Goal: Find specific page/section: Find specific page/section

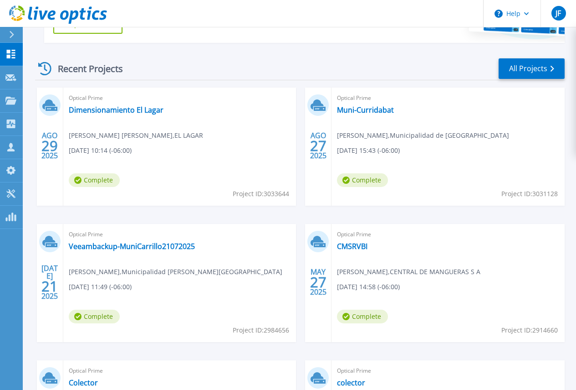
scroll to position [237, 0]
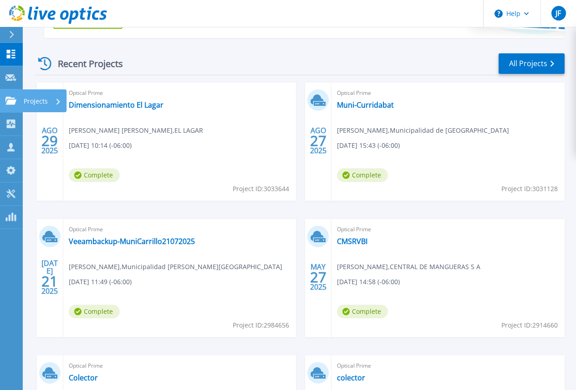
click at [37, 100] on p "Projects" at bounding box center [36, 101] width 24 height 24
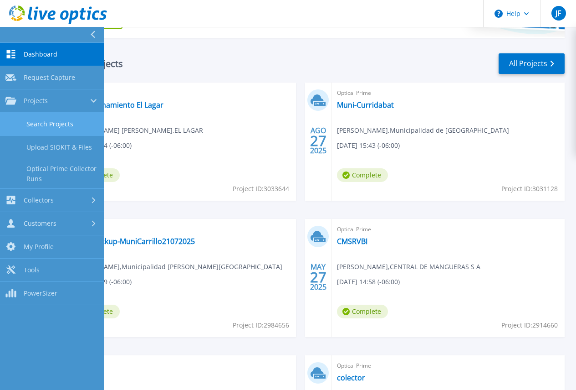
click at [59, 121] on link "Search Projects" at bounding box center [52, 124] width 104 height 23
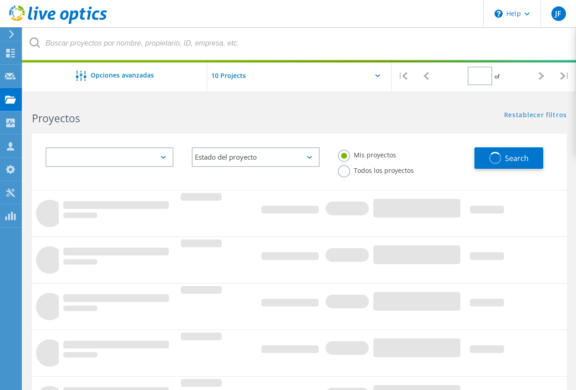
type input "1"
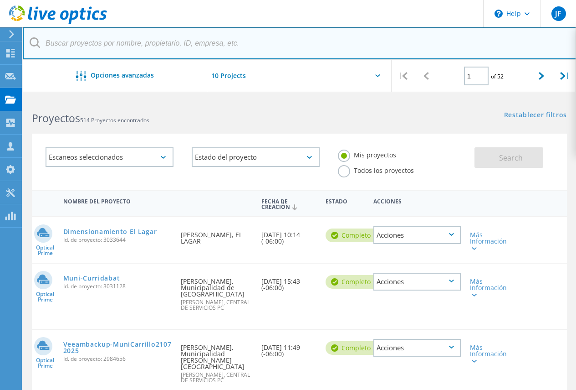
click at [94, 43] on input "text" at bounding box center [300, 43] width 554 height 32
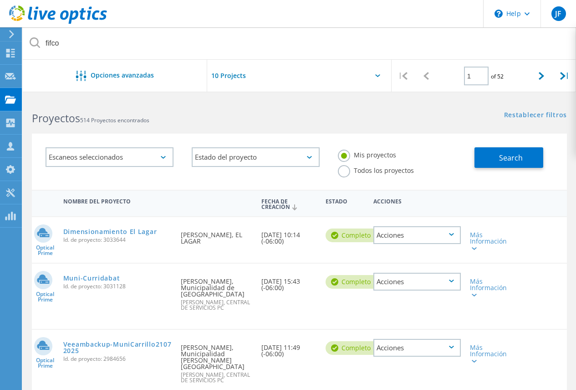
click at [31, 44] on icon at bounding box center [35, 42] width 10 height 10
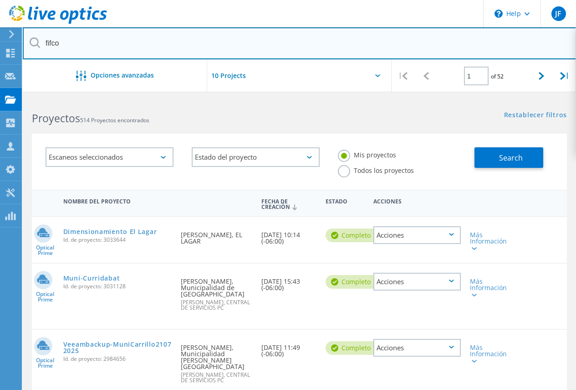
click at [105, 39] on input "fifco" at bounding box center [300, 43] width 554 height 32
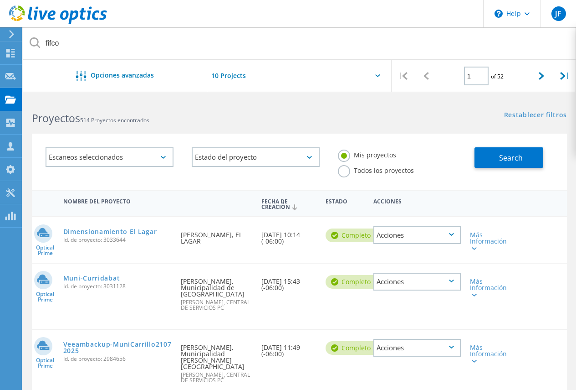
click at [167, 154] on div "Escaneos seleccionados" at bounding box center [110, 157] width 128 height 20
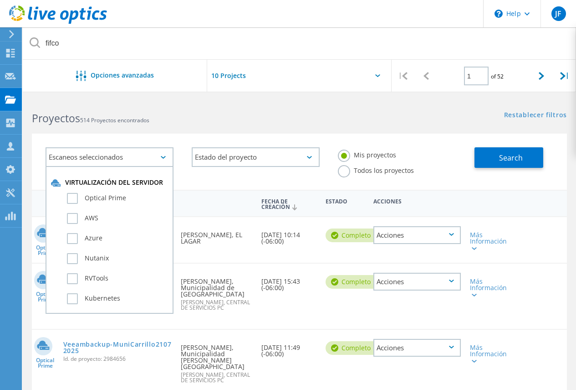
click at [203, 114] on h2 "Proyectos 514 Proyectos encontrados" at bounding box center [161, 118] width 258 height 15
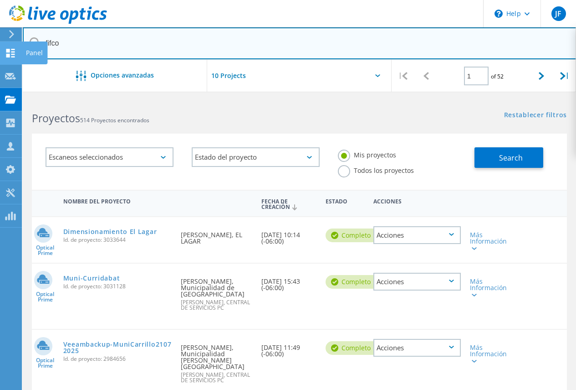
drag, startPoint x: 76, startPoint y: 45, endPoint x: 21, endPoint y: 49, distance: 55.7
drag, startPoint x: 64, startPoint y: 42, endPoint x: 45, endPoint y: 38, distance: 19.7
click at [45, 38] on input "fifco" at bounding box center [300, 43] width 554 height 32
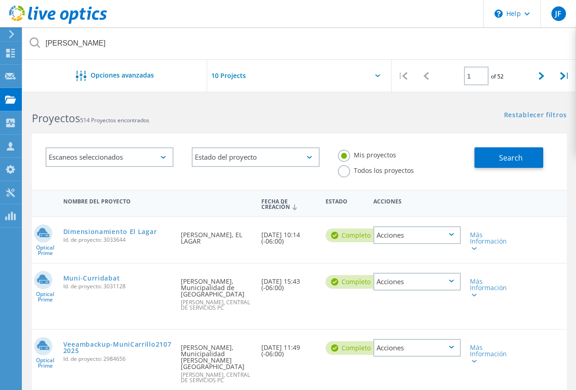
click at [35, 43] on icon at bounding box center [35, 42] width 10 height 10
click at [511, 158] on span "Search" at bounding box center [511, 158] width 24 height 10
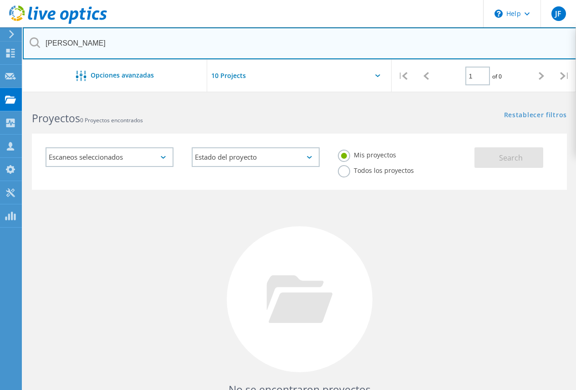
click at [129, 41] on input "jorge cinco" at bounding box center [300, 43] width 554 height 32
drag, startPoint x: 88, startPoint y: 42, endPoint x: 44, endPoint y: 43, distance: 43.7
click at [44, 43] on input "jorge cinco" at bounding box center [300, 43] width 554 height 32
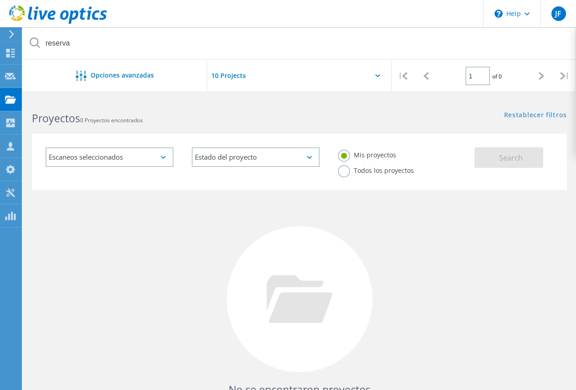
click at [36, 44] on icon at bounding box center [35, 42] width 10 height 10
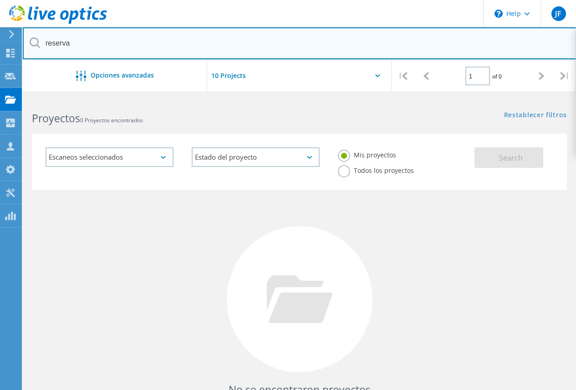
click at [91, 43] on input "reserva" at bounding box center [300, 43] width 554 height 32
drag, startPoint x: 91, startPoint y: 43, endPoint x: 61, endPoint y: 43, distance: 30.1
click at [61, 43] on input "reserva" at bounding box center [300, 43] width 554 height 32
type input "conchal"
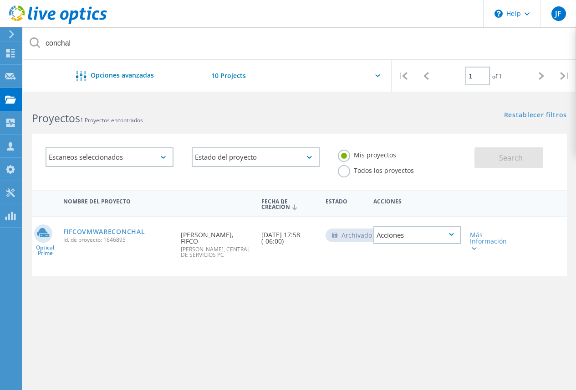
click at [452, 231] on div "Acciones" at bounding box center [417, 235] width 87 height 18
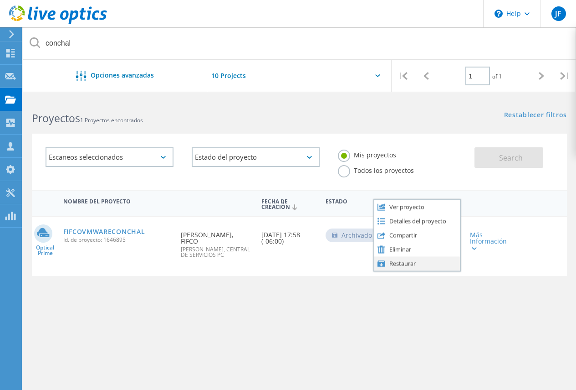
click at [399, 262] on div "Restaurar" at bounding box center [418, 263] width 86 height 14
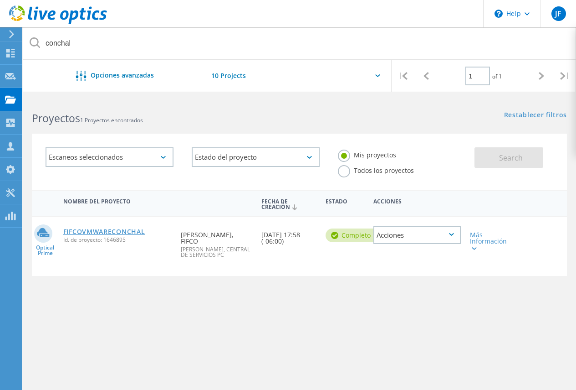
click at [95, 231] on link "FIFCOVMWARECONCHAL" at bounding box center [104, 231] width 82 height 6
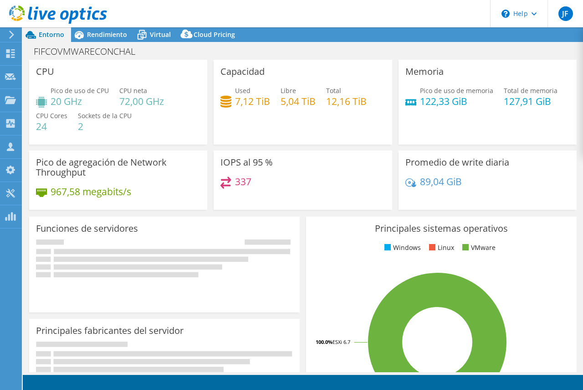
select select "USD"
